Goal: Navigation & Orientation: Find specific page/section

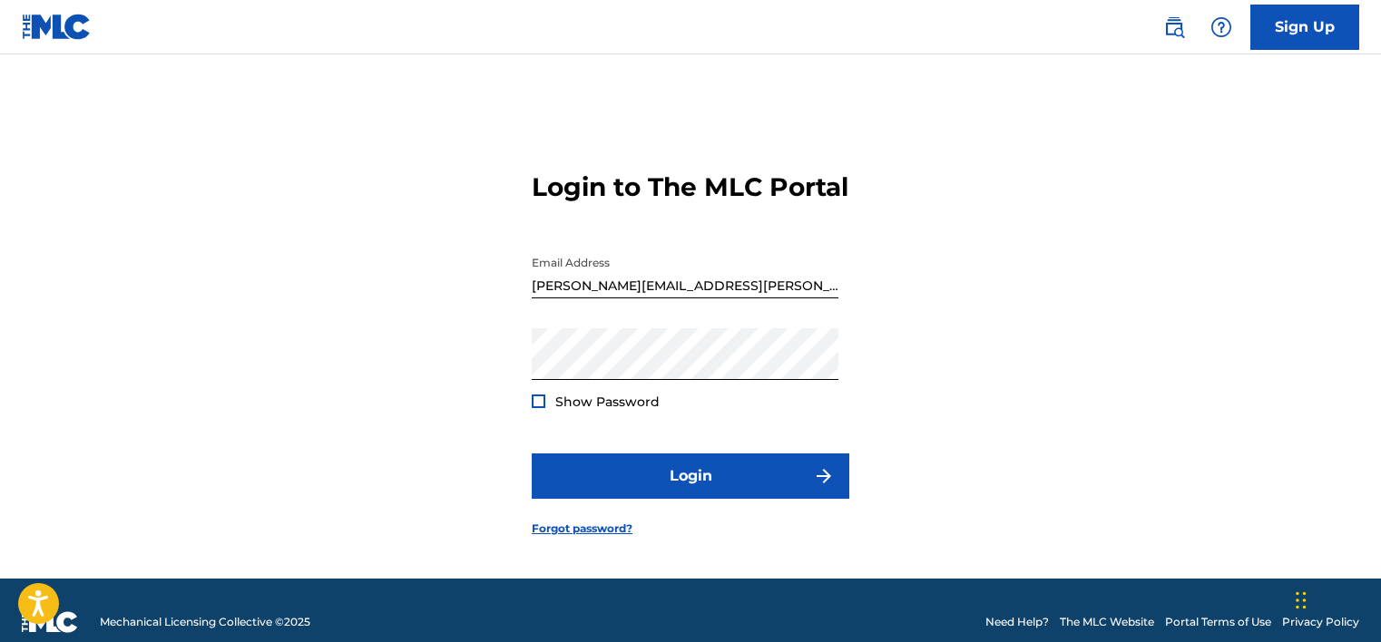
click at [622, 410] on span "Show Password" at bounding box center [607, 402] width 104 height 16
click at [533, 408] on div at bounding box center [539, 402] width 14 height 14
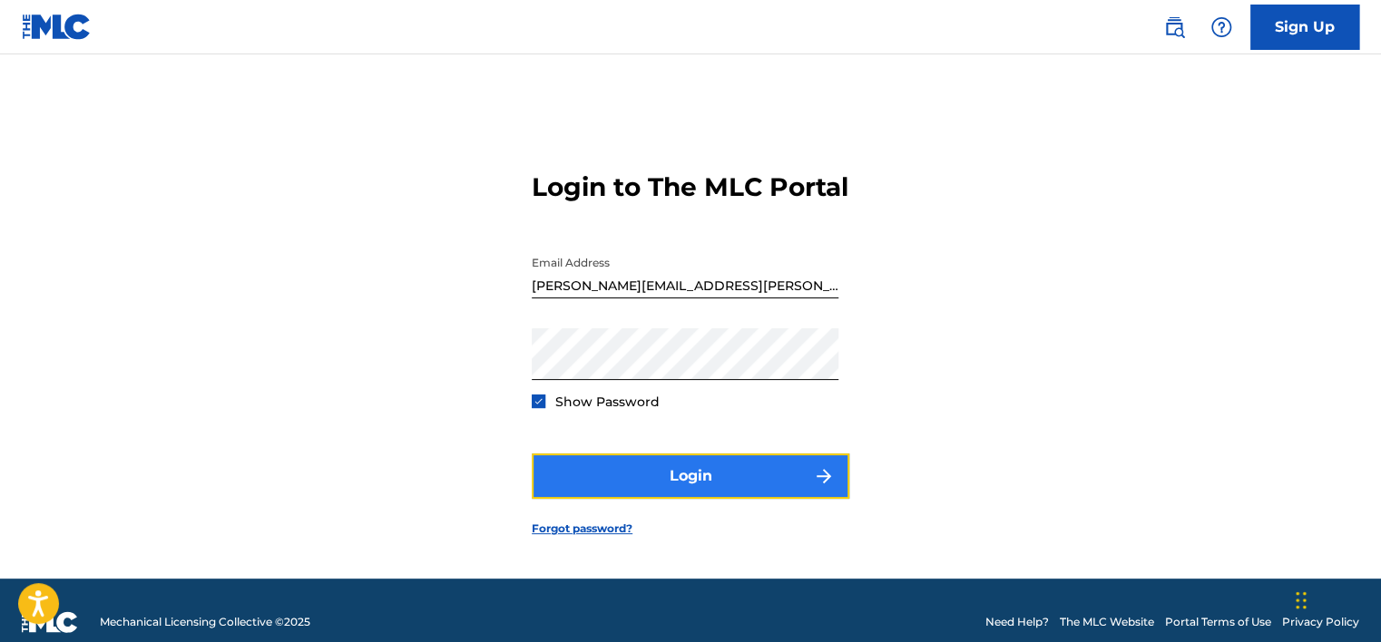
click at [663, 479] on button "Login" at bounding box center [691, 476] width 318 height 45
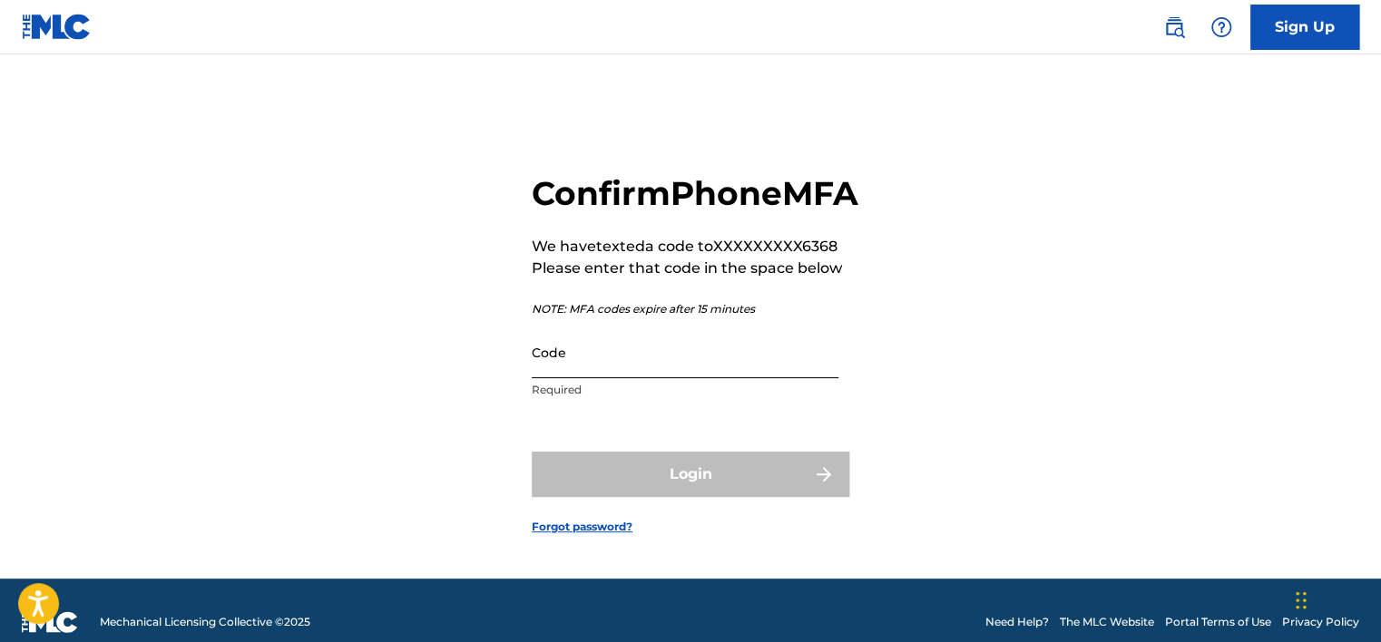
click at [632, 378] on input "Code" at bounding box center [685, 353] width 307 height 52
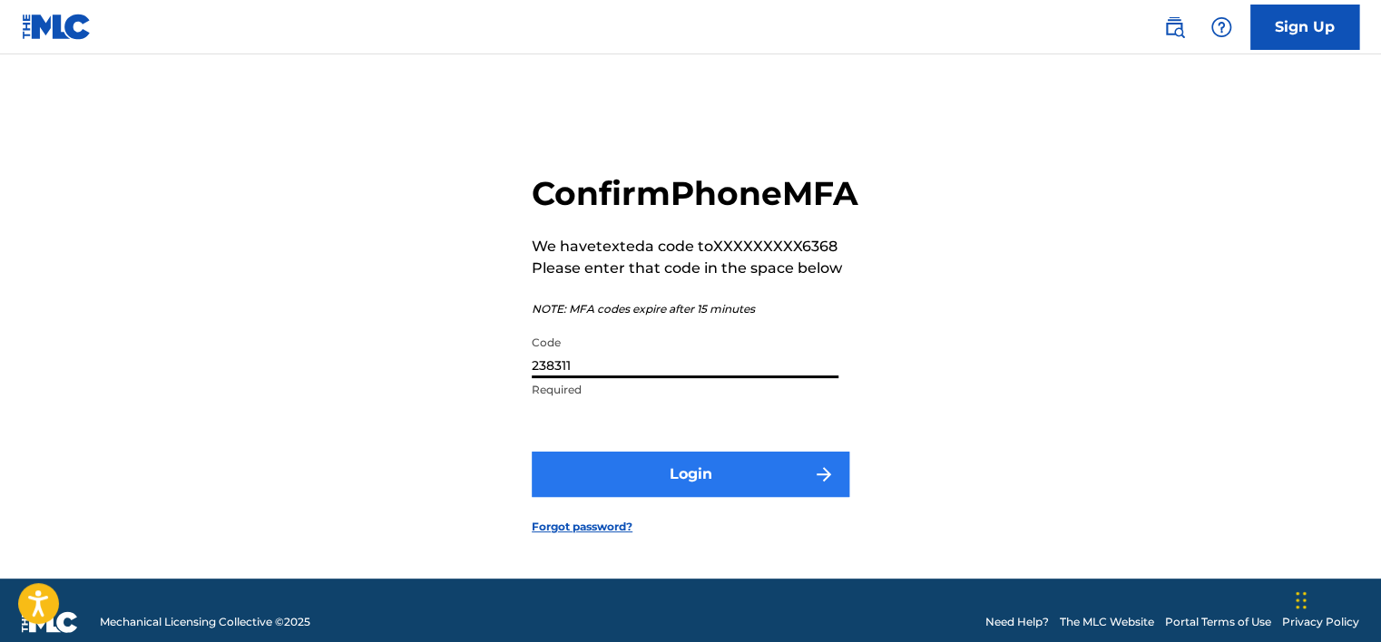
type input "238311"
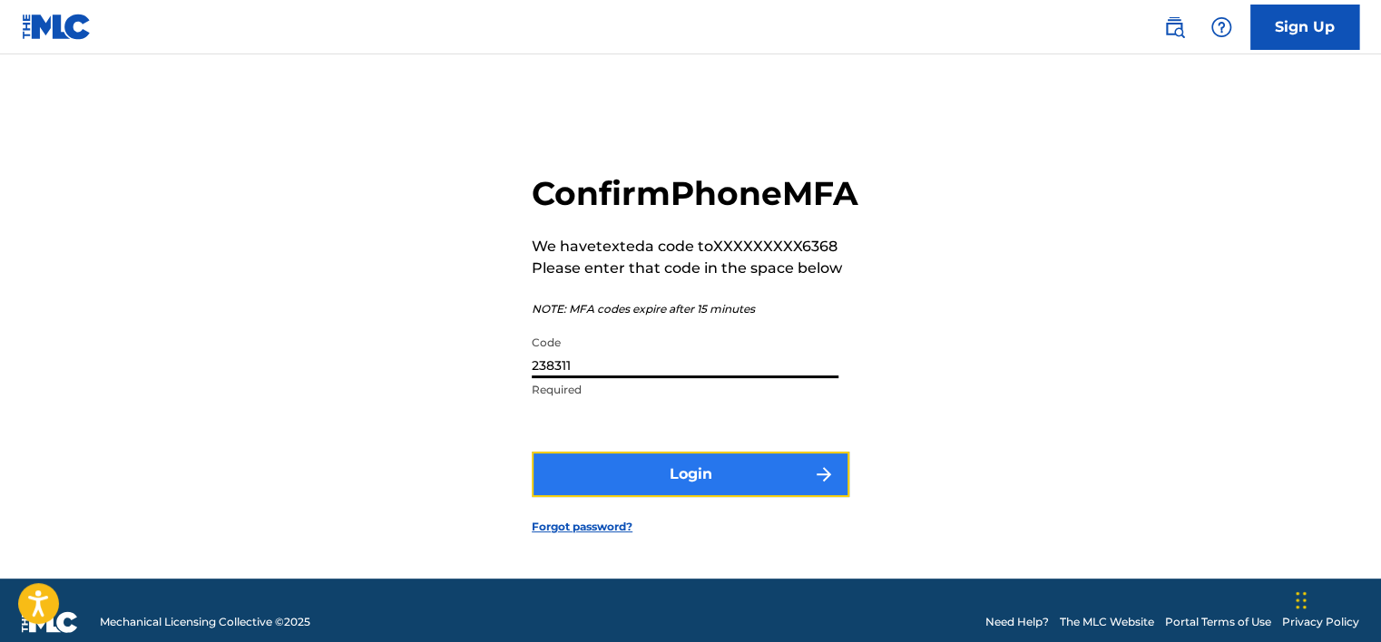
click at [653, 497] on button "Login" at bounding box center [691, 474] width 318 height 45
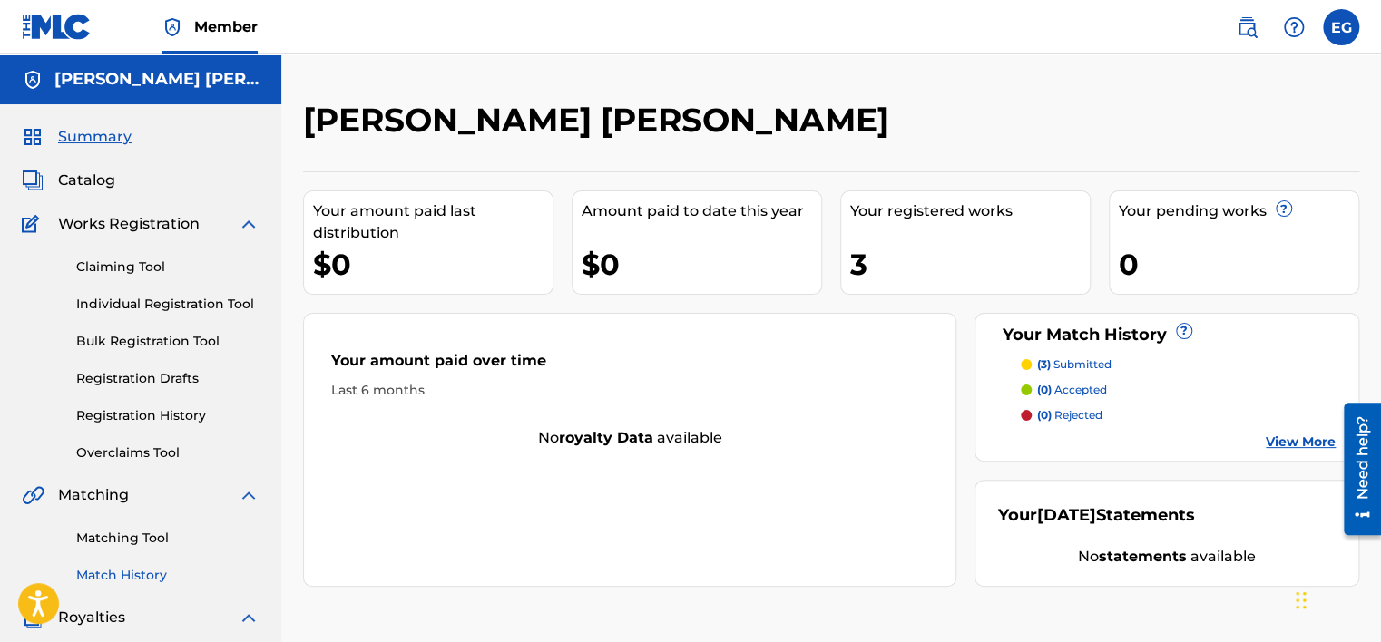
click at [152, 569] on link "Match History" at bounding box center [167, 575] width 183 height 19
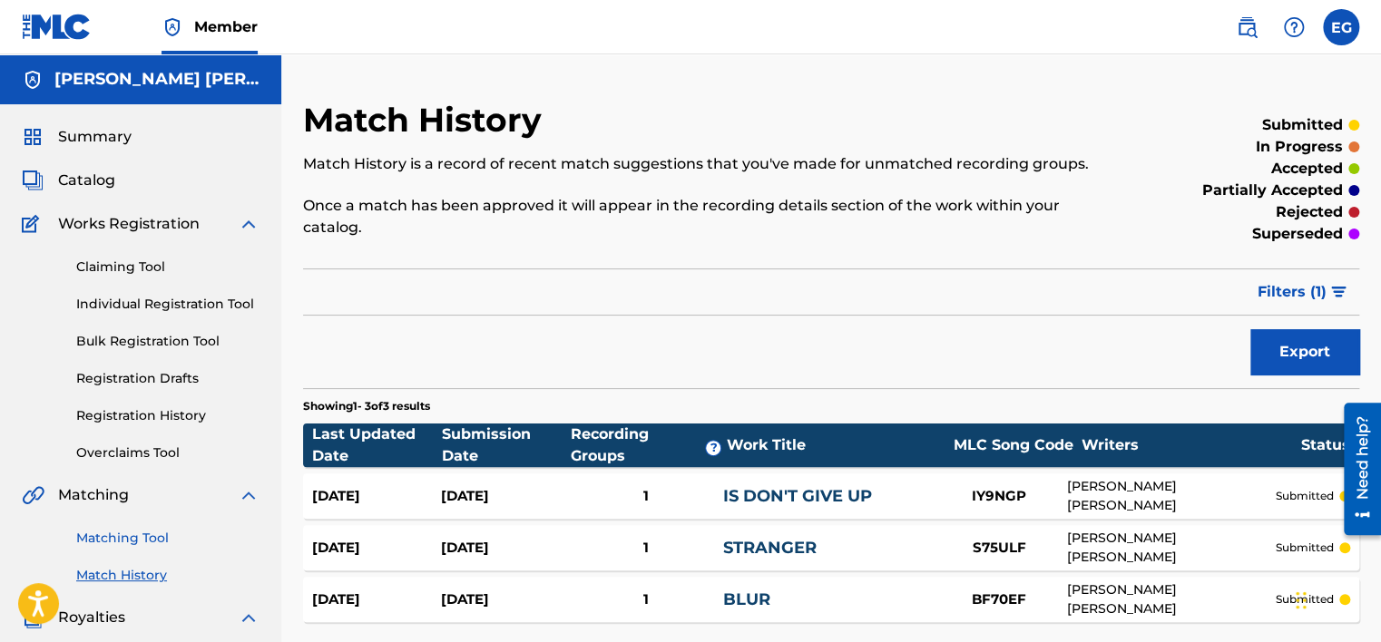
click at [145, 543] on link "Matching Tool" at bounding box center [167, 538] width 183 height 19
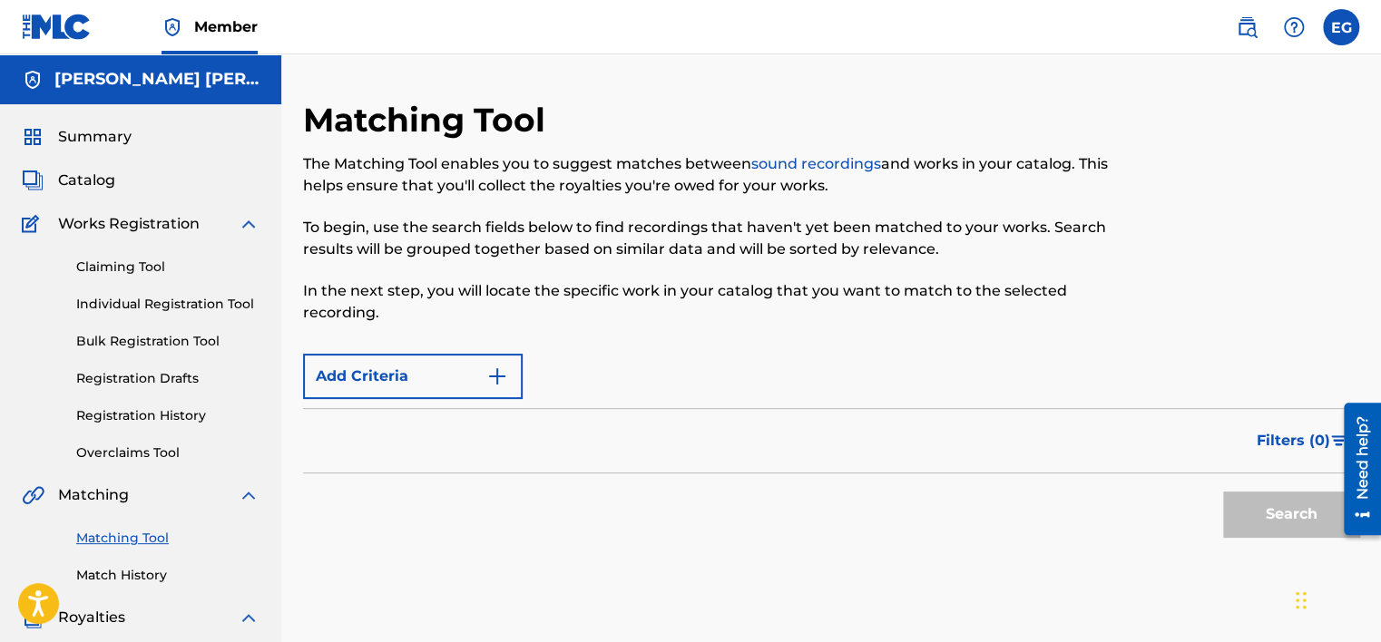
scroll to position [91, 0]
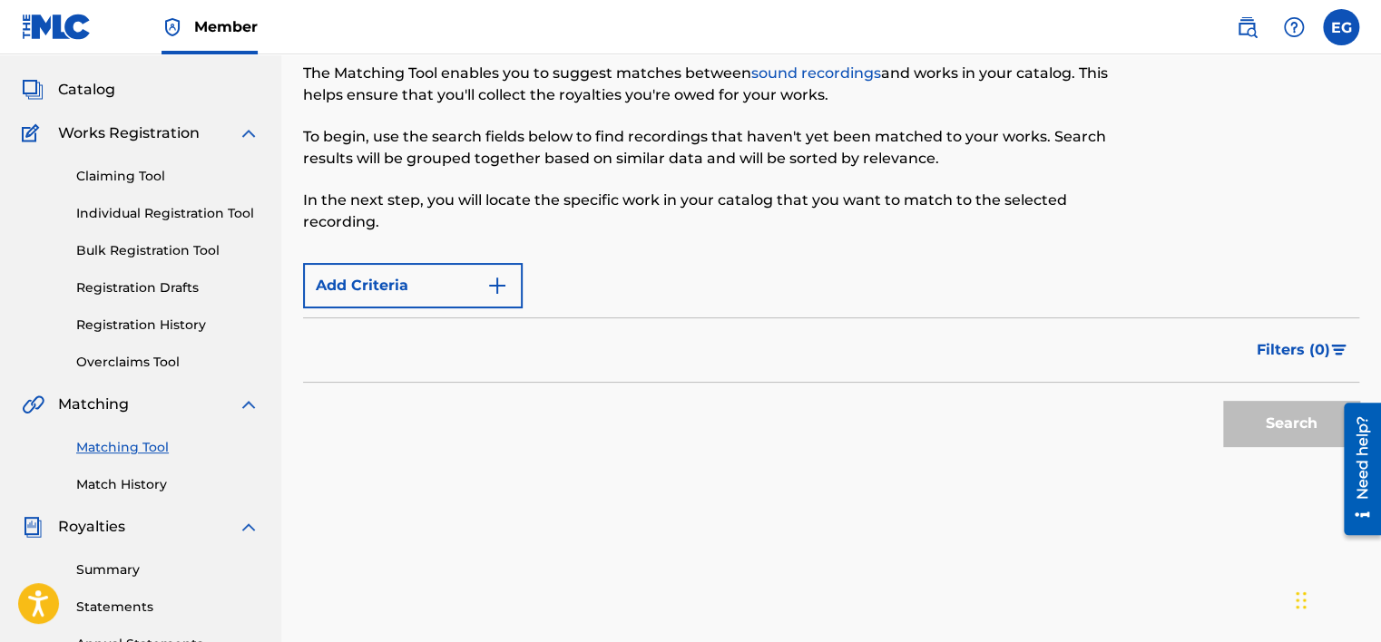
click at [135, 348] on div "Claiming Tool Individual Registration Tool Bulk Registration Tool Registration …" at bounding box center [141, 258] width 238 height 228
click at [168, 371] on link "Overclaims Tool" at bounding box center [167, 362] width 183 height 19
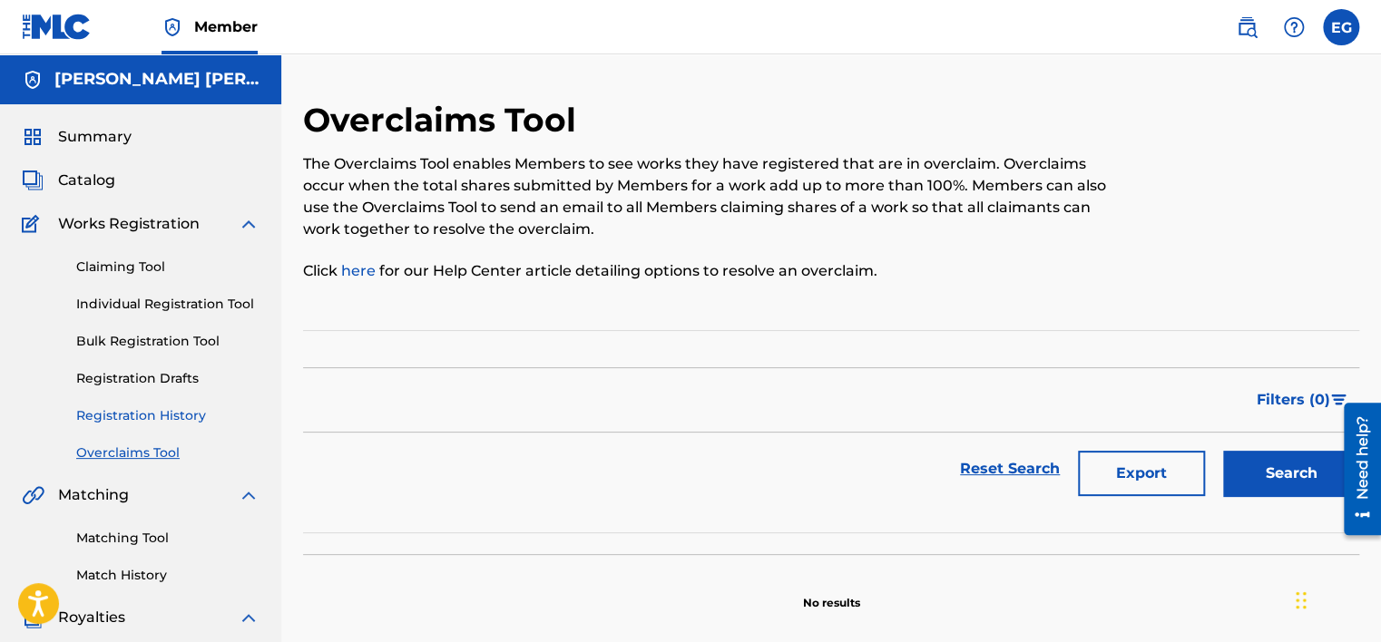
click at [171, 410] on link "Registration History" at bounding box center [167, 415] width 183 height 19
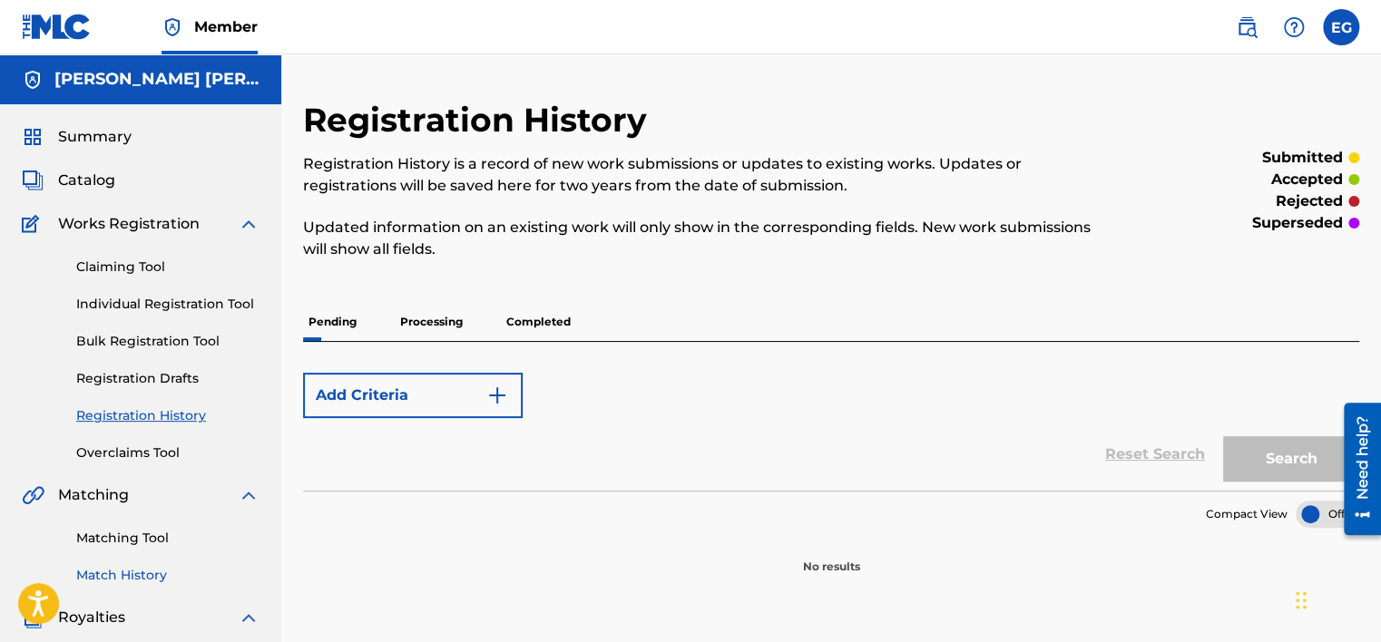
click at [147, 580] on link "Match History" at bounding box center [167, 575] width 183 height 19
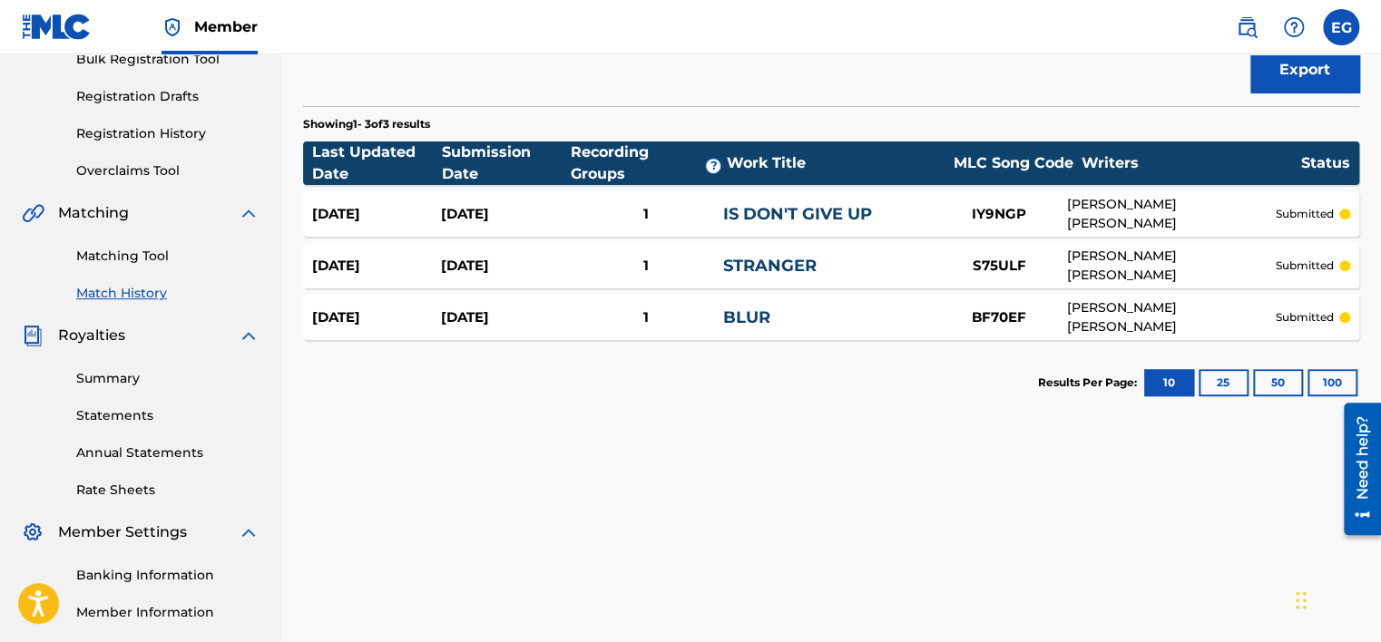
scroll to position [298, 0]
